Goal: Task Accomplishment & Management: Manage account settings

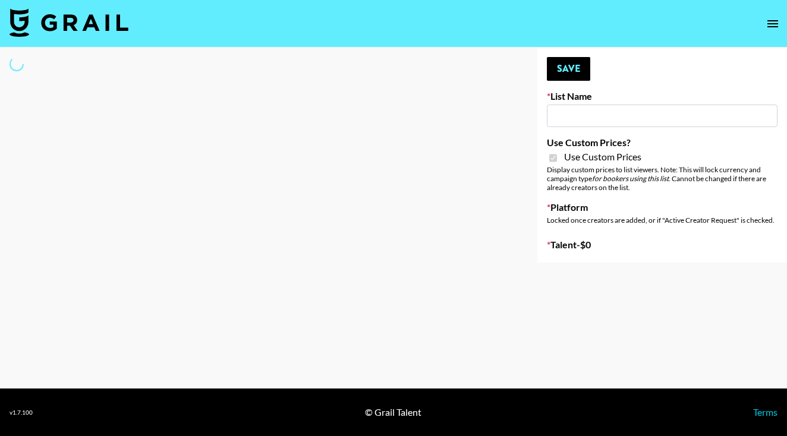
type input "Soapbox Nanos"
checkbox input "true"
select select "Brand"
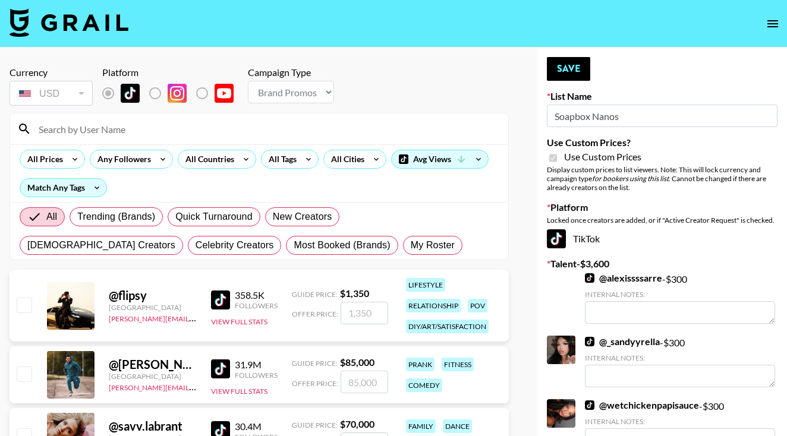
click at [248, 125] on input at bounding box center [265, 128] width 469 height 19
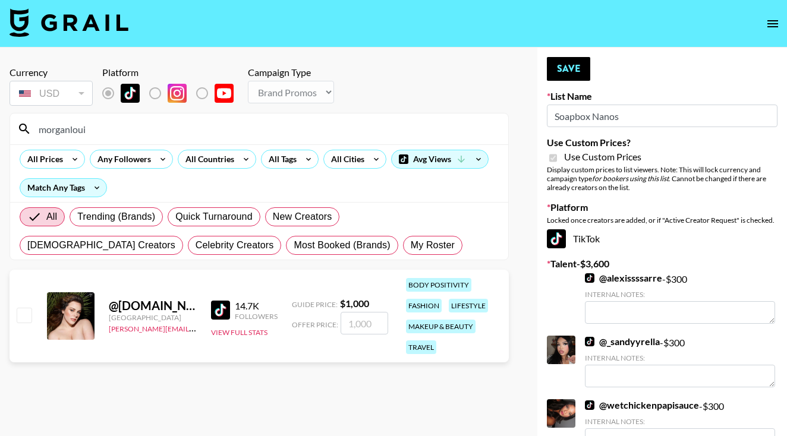
type input "morganloui"
click at [21, 313] on input "checkbox" at bounding box center [24, 315] width 14 height 14
checkbox input "true"
click at [353, 324] on input "1000" at bounding box center [365, 323] width 48 height 23
type input "100"
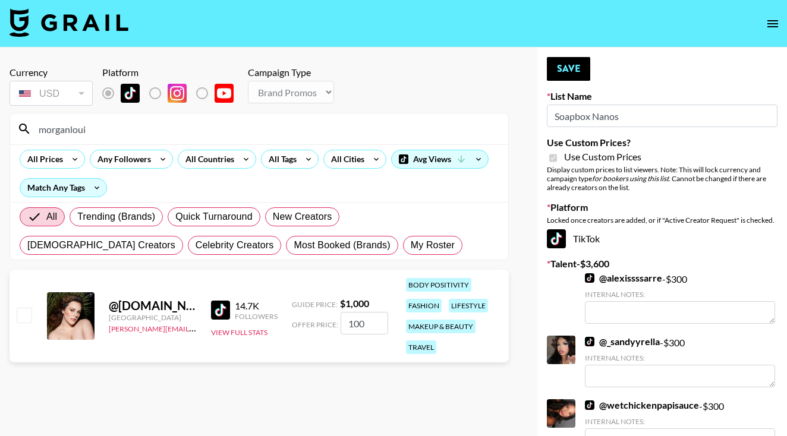
checkbox input "false"
checkbox input "true"
type input "300"
click at [556, 67] on button "Save" at bounding box center [568, 69] width 43 height 24
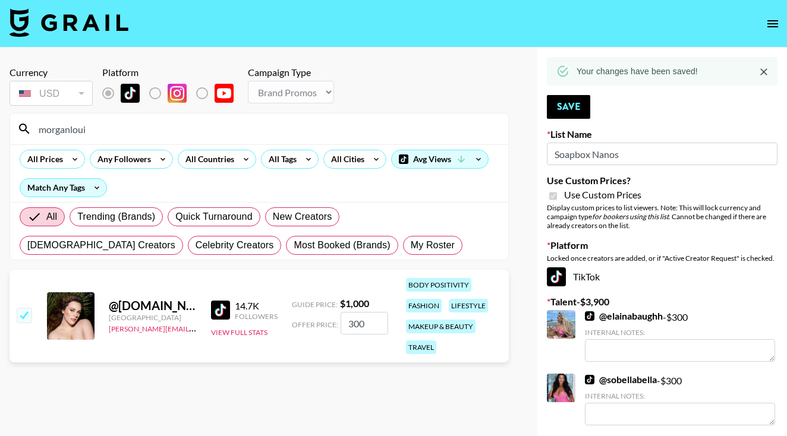
drag, startPoint x: 369, startPoint y: 324, endPoint x: 305, endPoint y: 314, distance: 64.4
click at [306, 314] on div "Offer Price: 300" at bounding box center [340, 323] width 96 height 23
drag, startPoint x: 99, startPoint y: 133, endPoint x: 26, endPoint y: 130, distance: 73.2
click at [26, 130] on div "morganloui" at bounding box center [259, 129] width 498 height 31
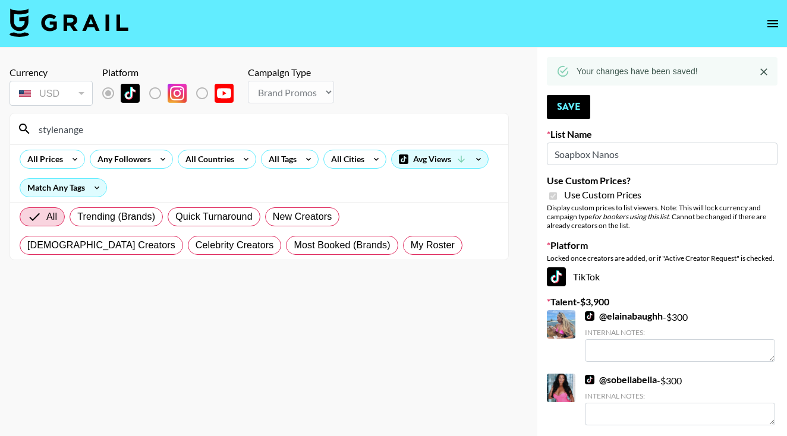
type input "stylenangel"
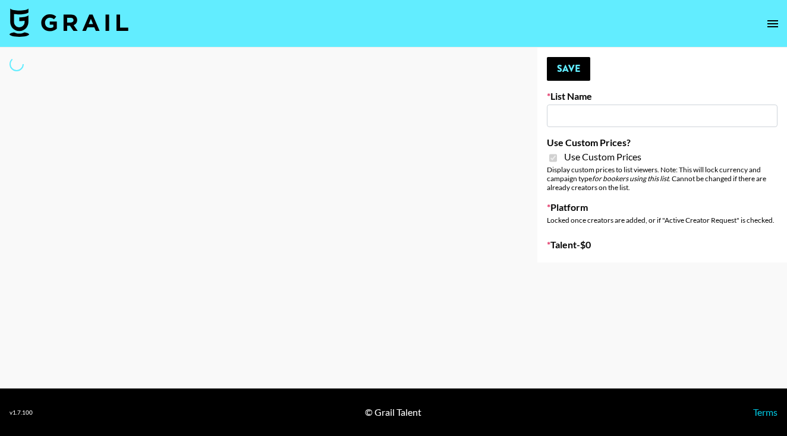
type input "Soapbox Nanos"
checkbox input "true"
select select "Brand"
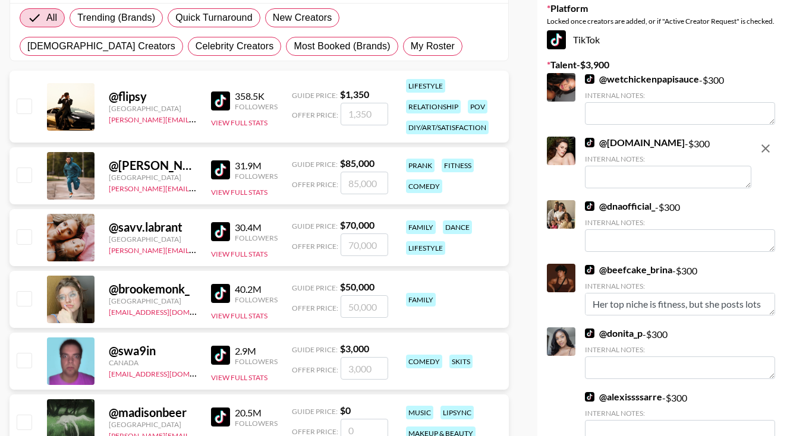
scroll to position [199, 0]
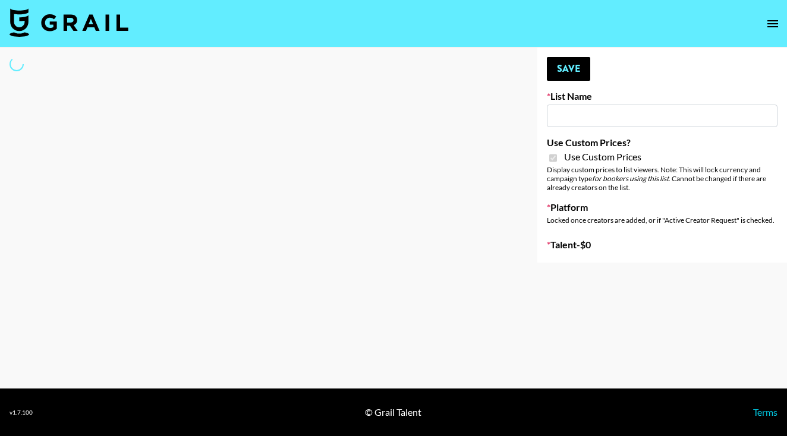
type input "Grace Club"
checkbox input "true"
select select "Brand"
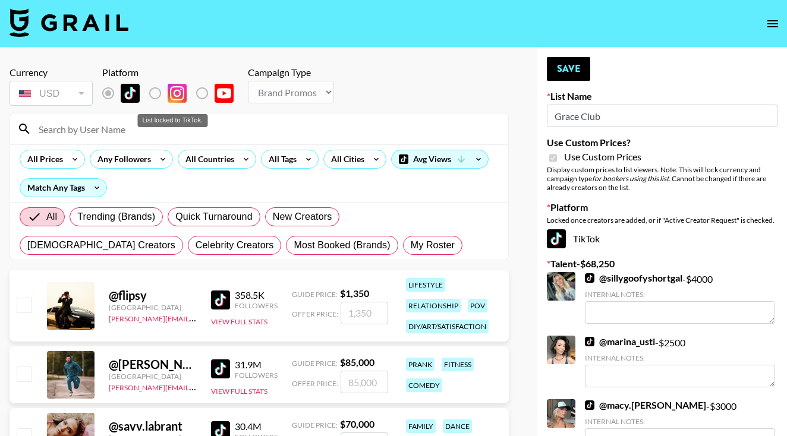
click at [210, 130] on input at bounding box center [265, 128] width 469 height 19
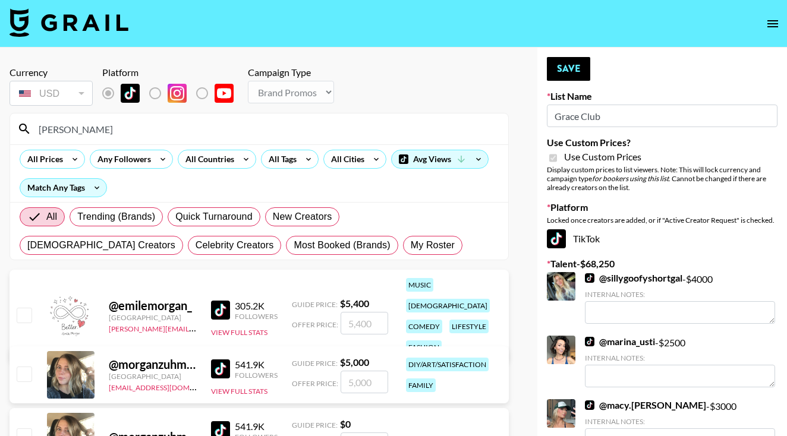
click at [24, 314] on div at bounding box center [23, 316] width 18 height 20
click at [125, 133] on input "[PERSON_NAME]" at bounding box center [265, 128] width 469 height 19
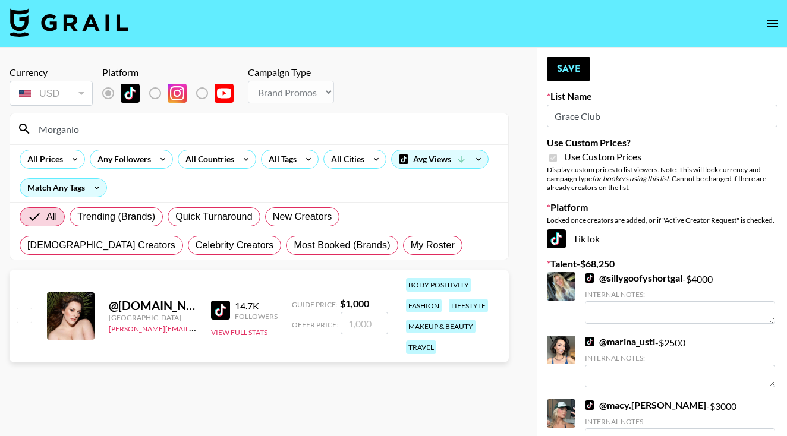
type input "Morganlo"
click at [25, 308] on input "checkbox" at bounding box center [24, 315] width 14 height 14
checkbox input "true"
type input "1000"
drag, startPoint x: 87, startPoint y: 131, endPoint x: 29, endPoint y: 128, distance: 57.8
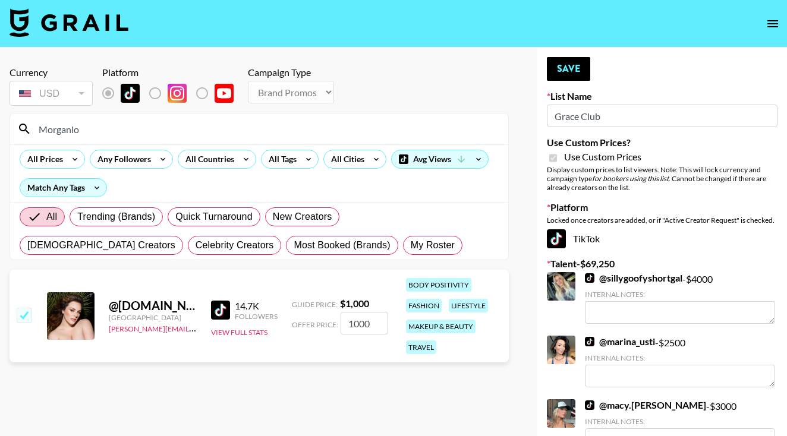
click at [30, 128] on div "Morganlo" at bounding box center [259, 129] width 498 height 31
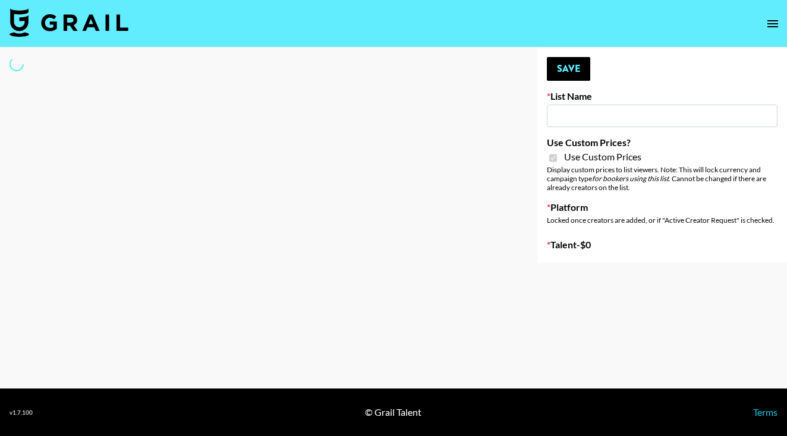
type input "D&B"
checkbox input "true"
select select "Brand"
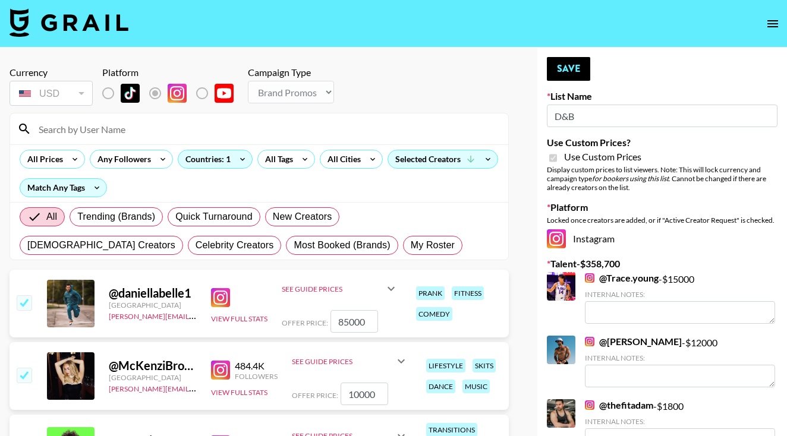
click at [166, 134] on input at bounding box center [265, 128] width 469 height 19
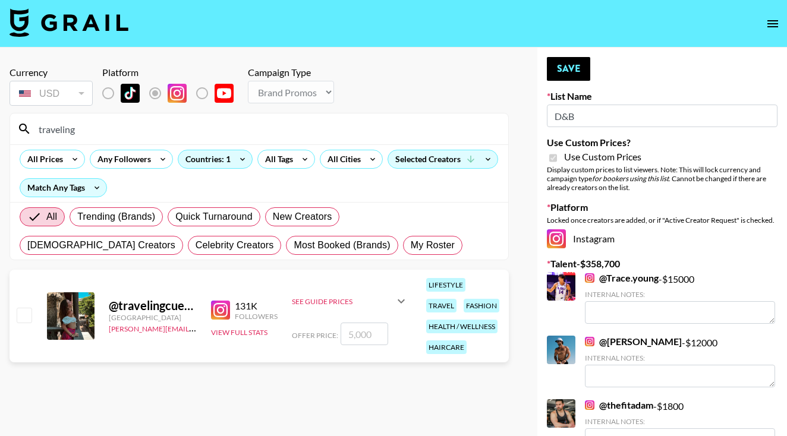
type input "traveling"
click at [27, 314] on input "checkbox" at bounding box center [24, 315] width 14 height 14
checkbox input "true"
type input "5000"
drag, startPoint x: 83, startPoint y: 129, endPoint x: 32, endPoint y: 117, distance: 52.5
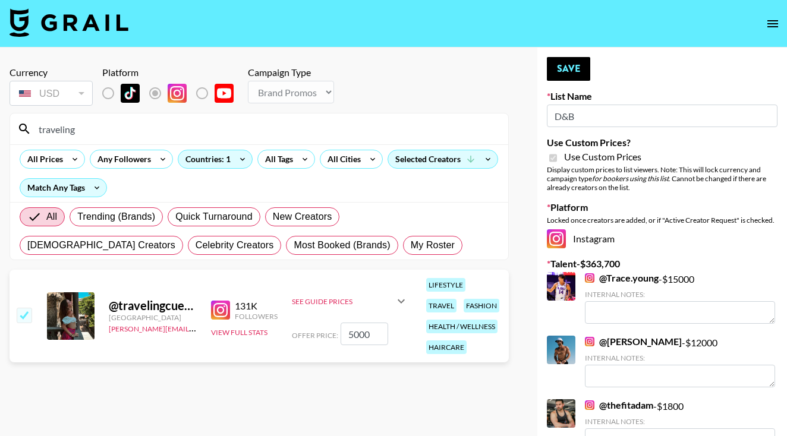
click at [31, 122] on input "traveling" at bounding box center [265, 128] width 469 height 19
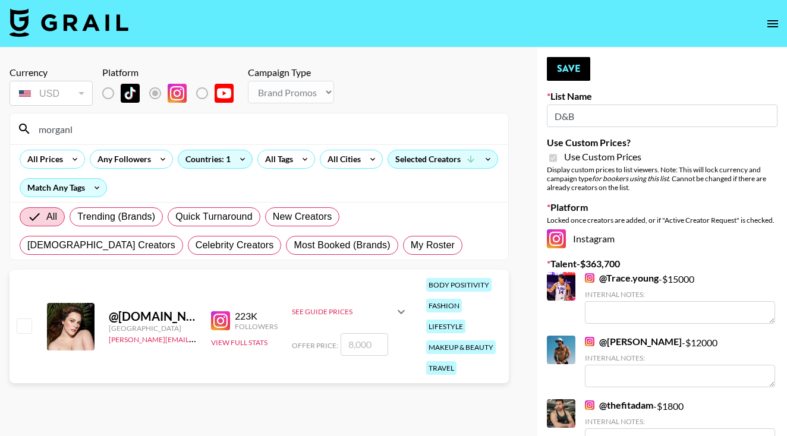
type input "[PERSON_NAME]"
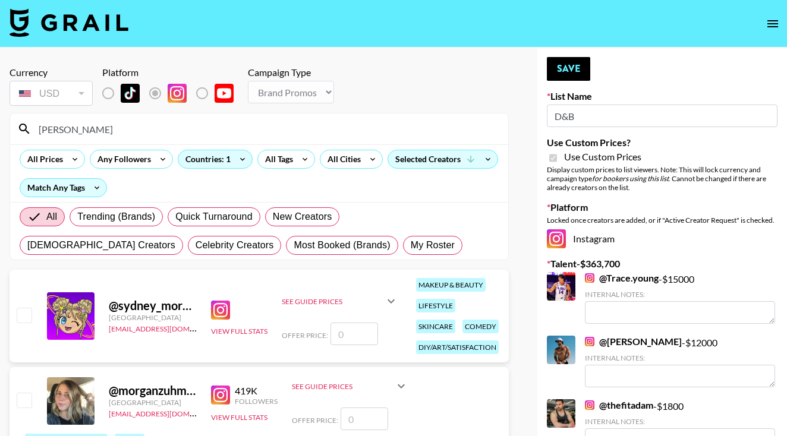
click at [24, 320] on input "checkbox" at bounding box center [24, 315] width 14 height 14
checkbox input "false"
click at [106, 131] on input "[PERSON_NAME]" at bounding box center [265, 128] width 469 height 19
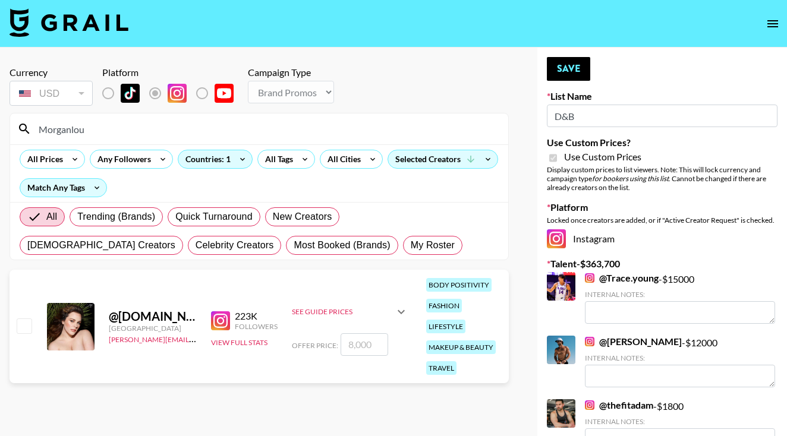
type input "Morganlou"
click at [17, 326] on input "checkbox" at bounding box center [24, 326] width 14 height 14
checkbox input "true"
type input "8000"
click at [351, 347] on input "8000" at bounding box center [365, 344] width 48 height 23
